Goal: Task Accomplishment & Management: Use online tool/utility

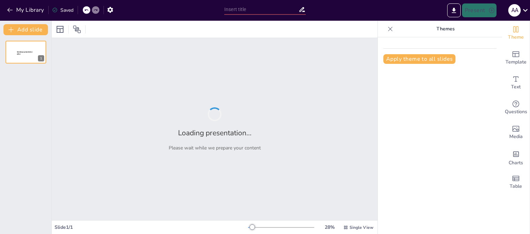
type input "Guía Técnica para la Medición del Grado Alcohólico en [GEOGRAPHIC_DATA]"
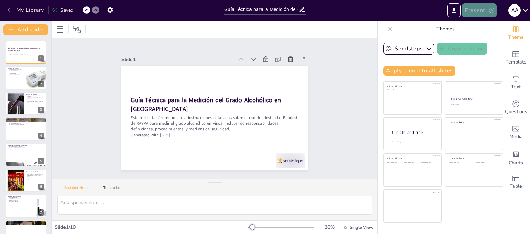
click at [476, 8] on button "Present" at bounding box center [479, 10] width 35 height 14
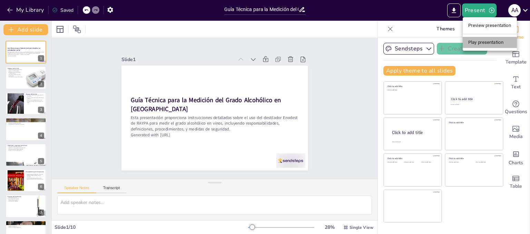
click at [477, 45] on li "Play presentation" at bounding box center [490, 42] width 54 height 11
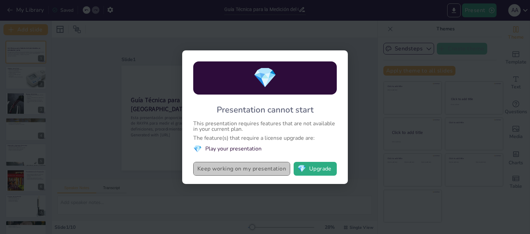
click at [222, 170] on button "Keep working on my presentation" at bounding box center [241, 169] width 97 height 14
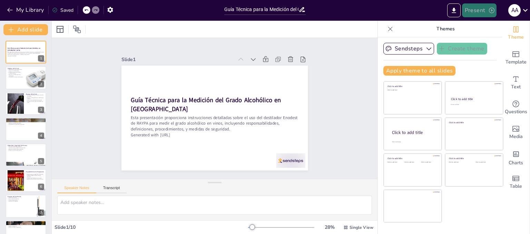
click at [481, 13] on button "Present" at bounding box center [479, 10] width 35 height 14
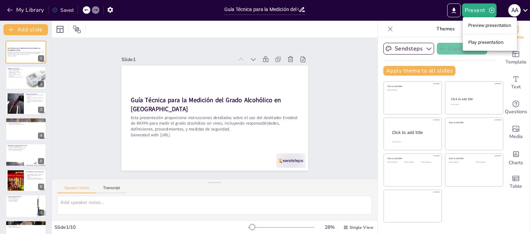
click at [477, 27] on li "Preview presentation" at bounding box center [490, 25] width 54 height 11
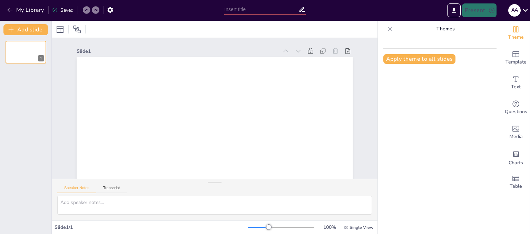
type input "Guía Técnica para la Medición del Grado Alcohólico en [GEOGRAPHIC_DATA]"
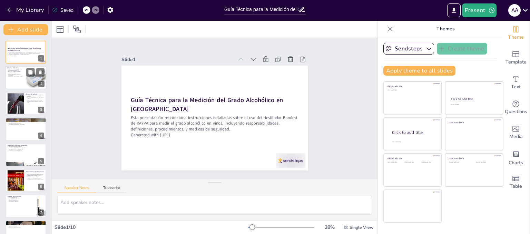
click at [8, 79] on div at bounding box center [25, 77] width 41 height 23
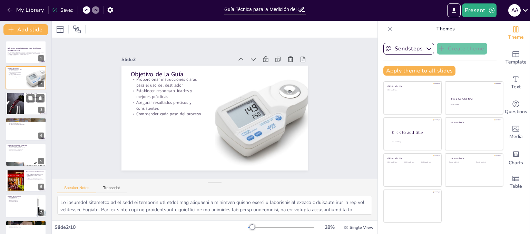
click at [12, 106] on div at bounding box center [15, 103] width 38 height 21
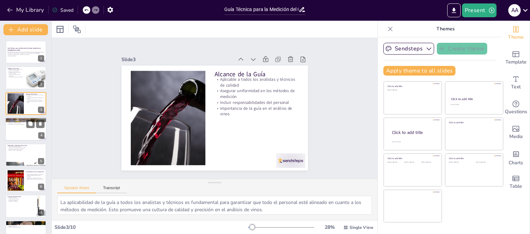
click at [14, 128] on div at bounding box center [25, 128] width 41 height 23
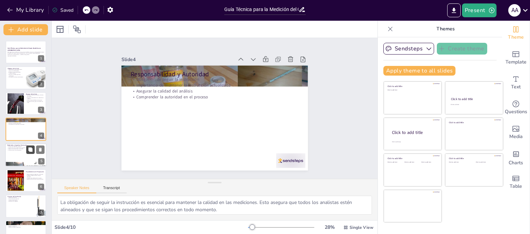
click at [28, 153] on button at bounding box center [30, 149] width 8 height 8
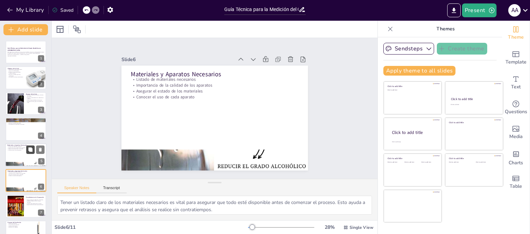
scroll to position [46, 0]
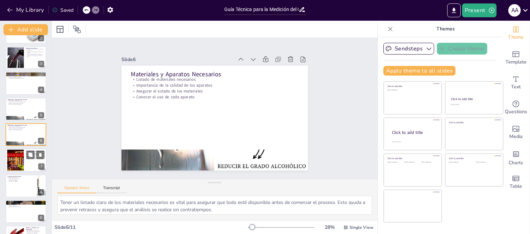
click at [19, 157] on div at bounding box center [15, 160] width 37 height 21
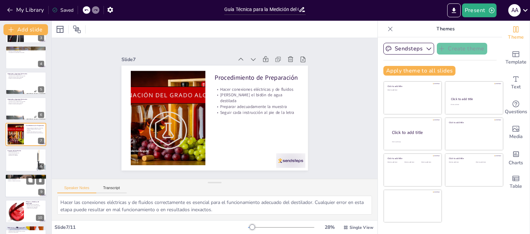
click at [17, 188] on div at bounding box center [25, 185] width 41 height 23
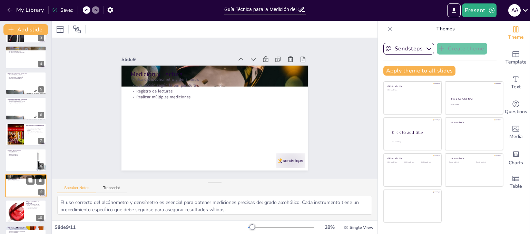
scroll to position [92, 0]
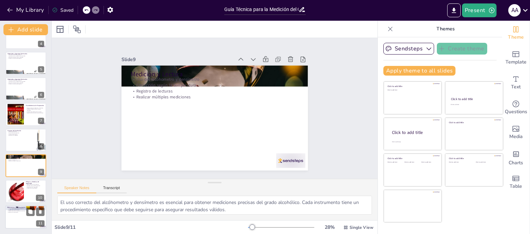
click at [10, 216] on div at bounding box center [25, 216] width 41 height 23
type textarea "Tener un listado de documentos de referencia es esencial para que los analistas…"
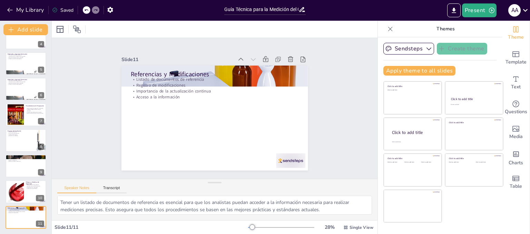
scroll to position [0, 0]
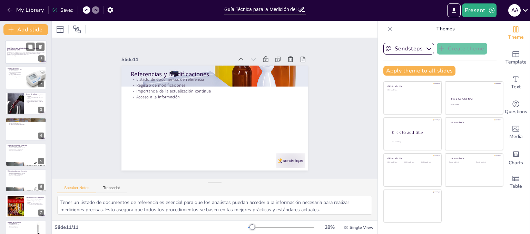
click at [6, 54] on div at bounding box center [25, 51] width 41 height 23
